Goal: Navigation & Orientation: Find specific page/section

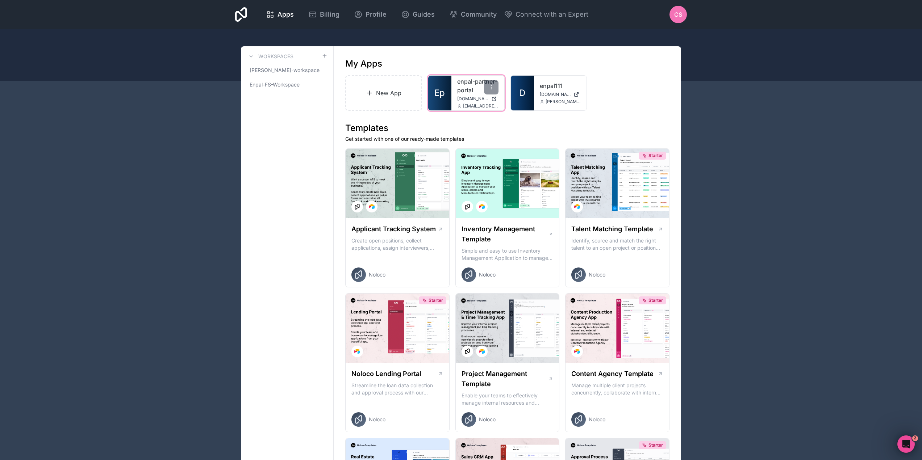
click at [469, 84] on link "enpal-partner-portal" at bounding box center [477, 85] width 41 height 17
click at [549, 90] on div "enpal111 [DOMAIN_NAME] [DOMAIN_NAME][EMAIL_ADDRESS][DOMAIN_NAME]" at bounding box center [560, 93] width 53 height 35
click at [552, 83] on link "enpal111" at bounding box center [560, 85] width 41 height 9
